Goal: Task Accomplishment & Management: Manage account settings

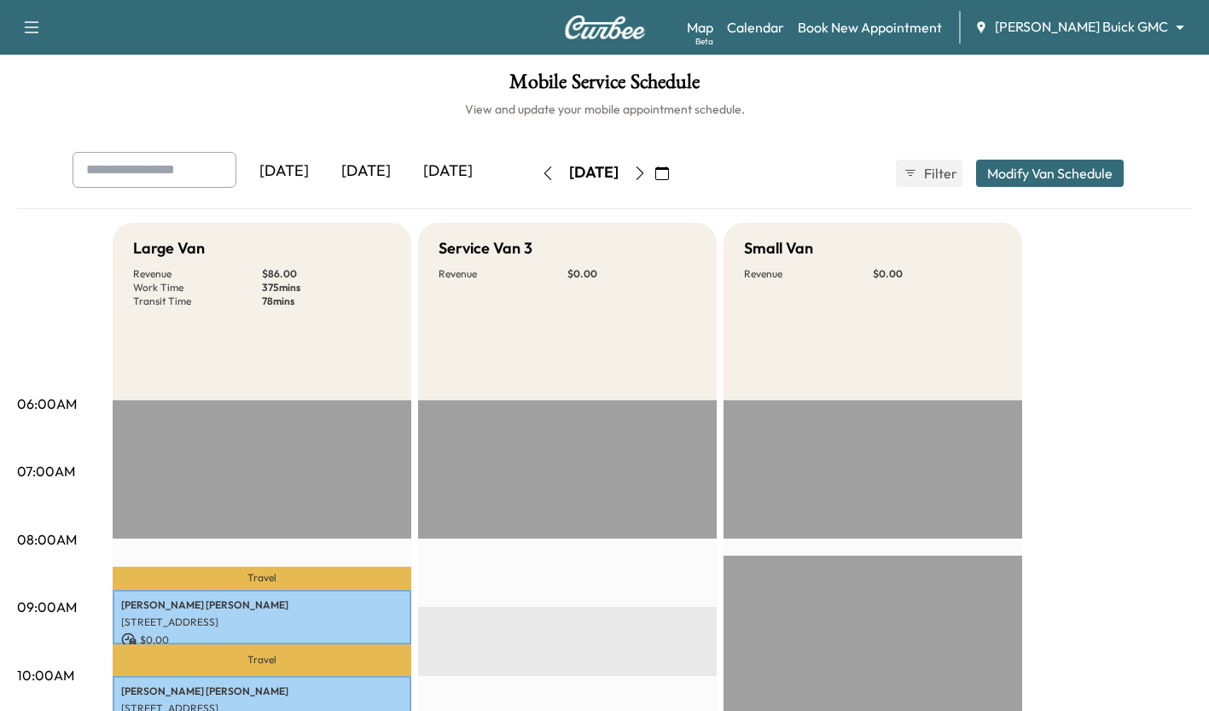
click at [382, 167] on div "[DATE]" at bounding box center [366, 171] width 82 height 39
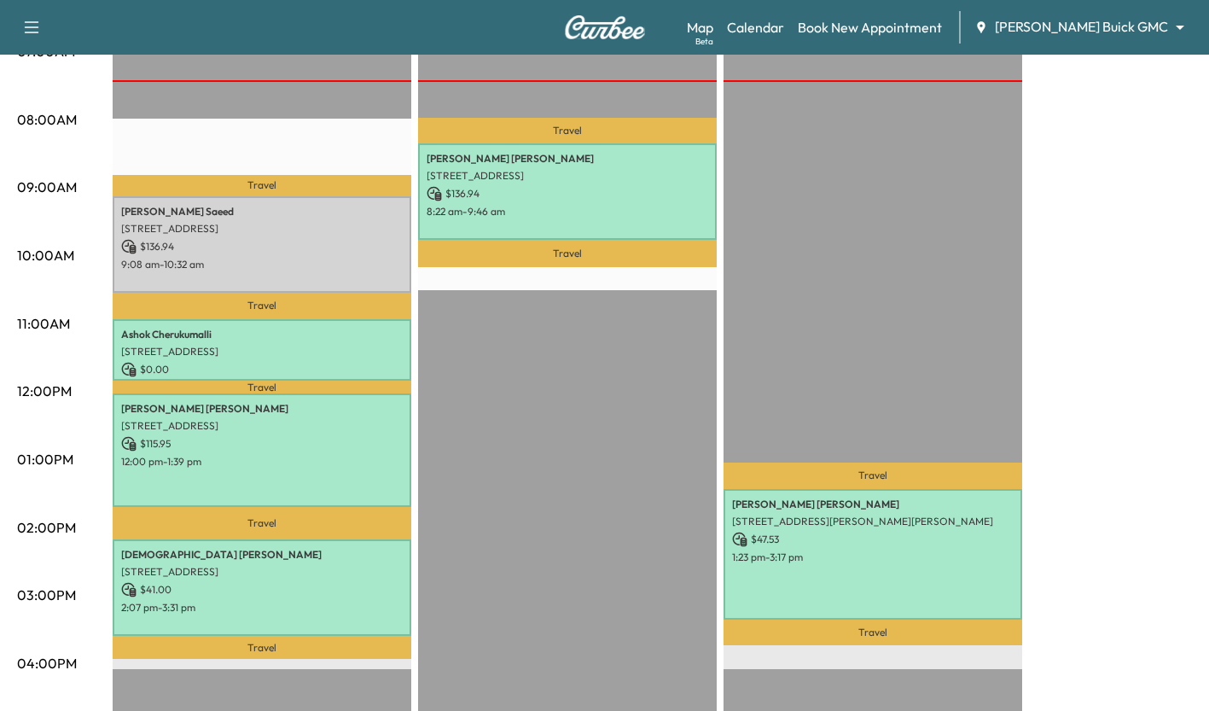
scroll to position [416, 0]
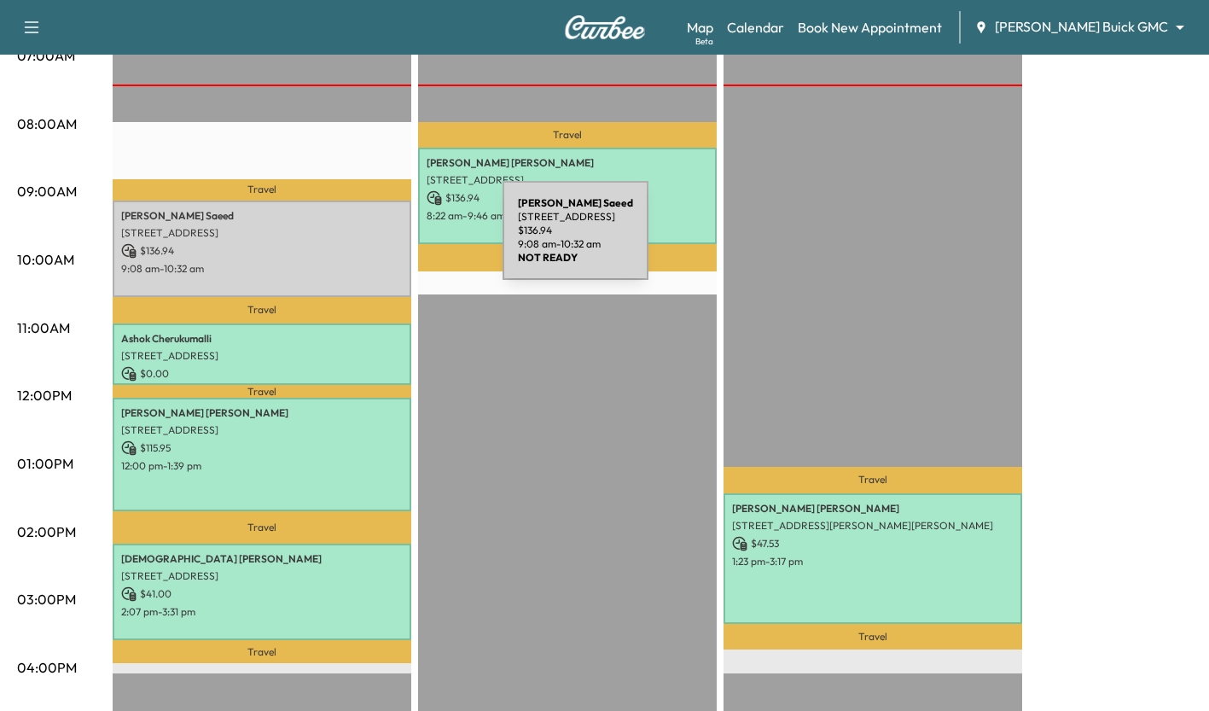
click at [375, 243] on p "$ 136.94" at bounding box center [262, 250] width 282 height 15
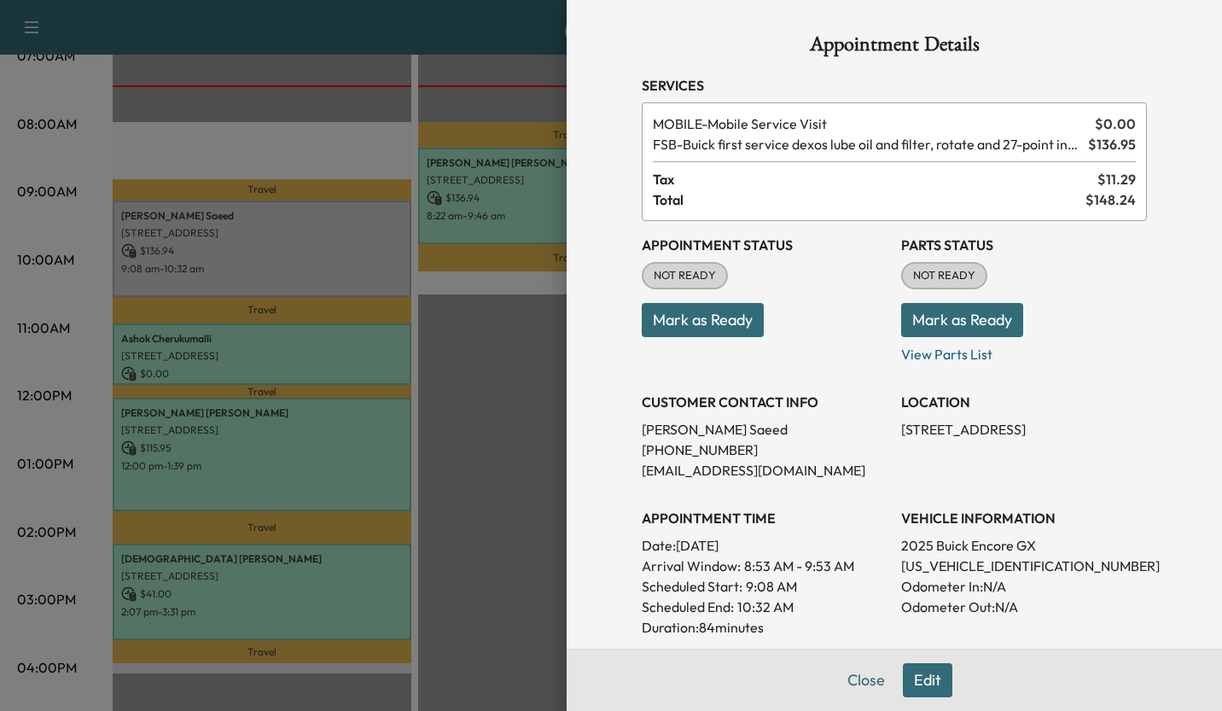
click at [483, 322] on div at bounding box center [611, 355] width 1222 height 711
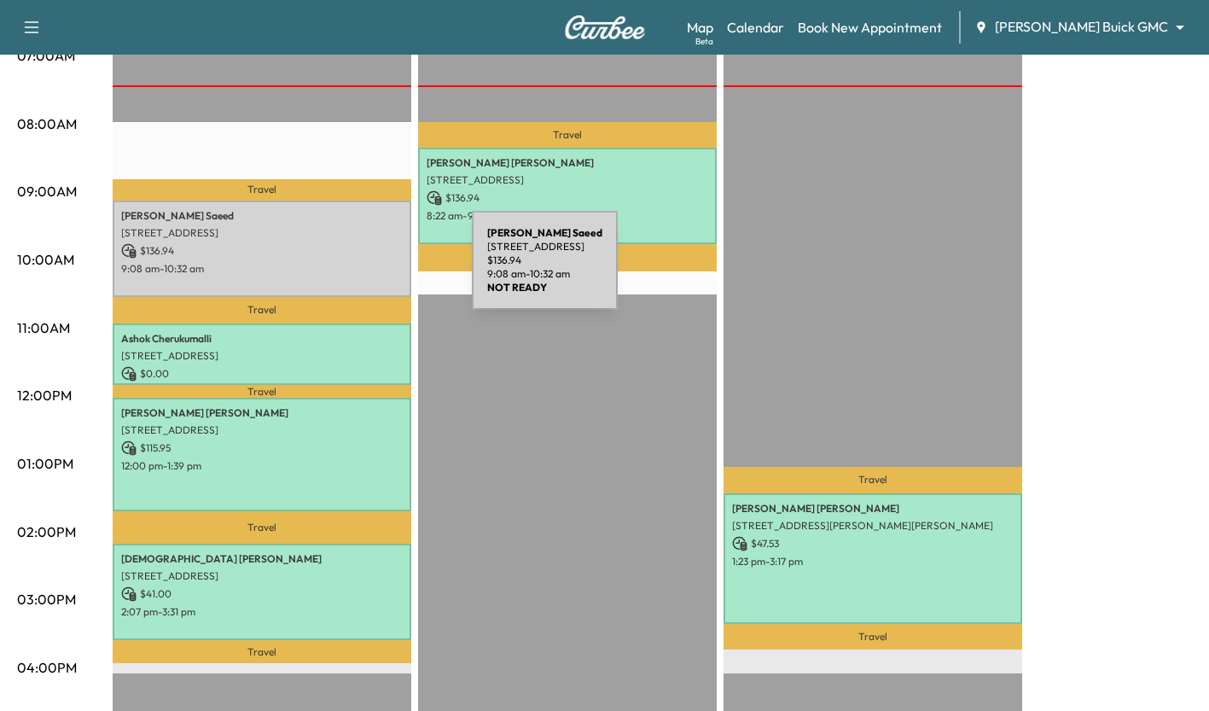
click at [344, 271] on p "9:08 am - 10:32 am" at bounding box center [262, 269] width 282 height 14
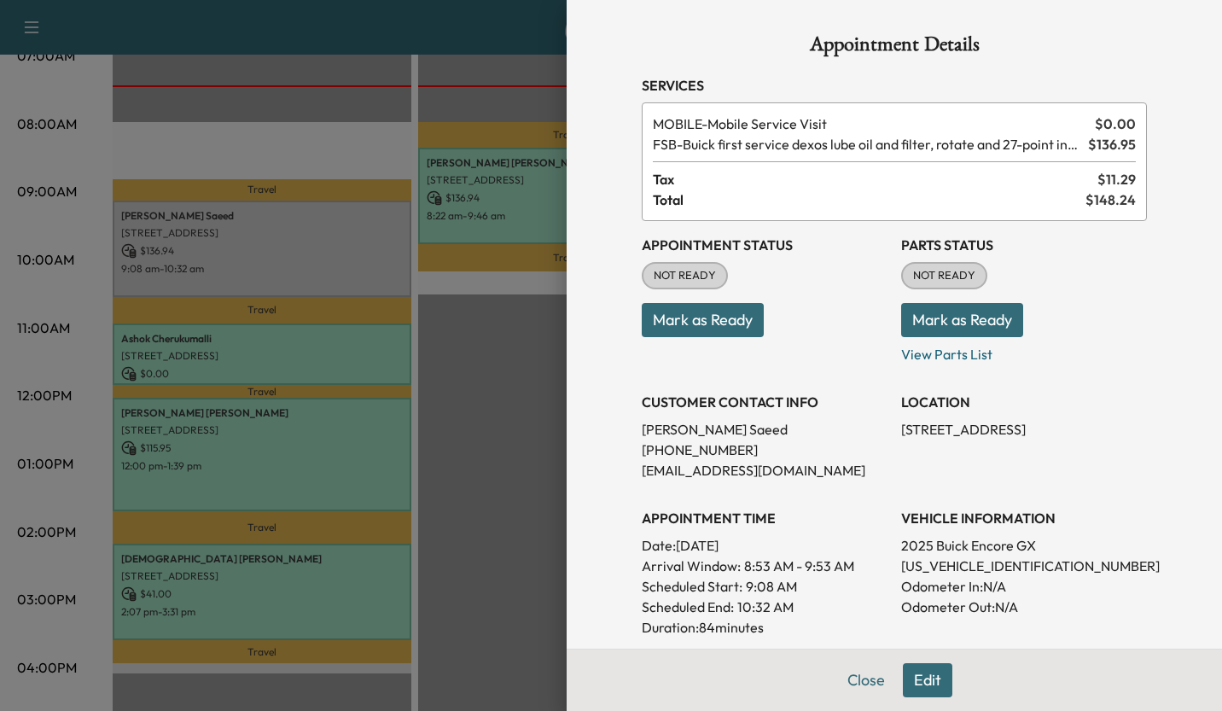
click at [546, 343] on div at bounding box center [611, 355] width 1222 height 711
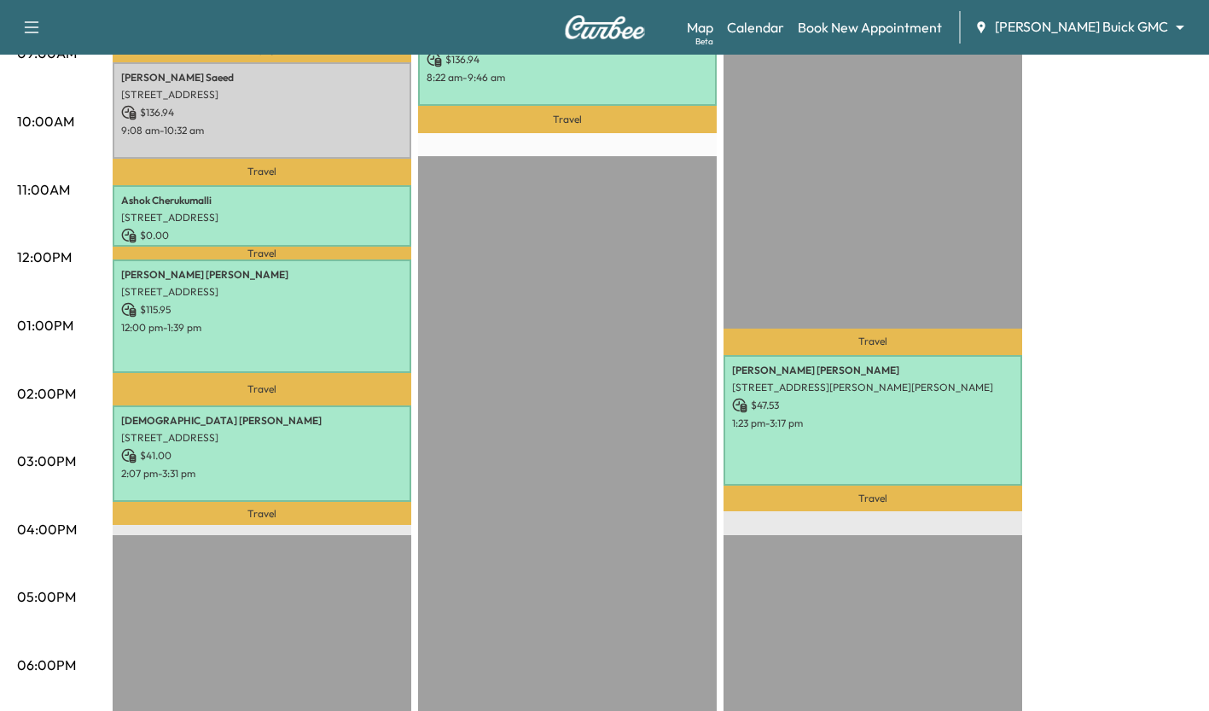
scroll to position [593, 0]
